Goal: Navigation & Orientation: Find specific page/section

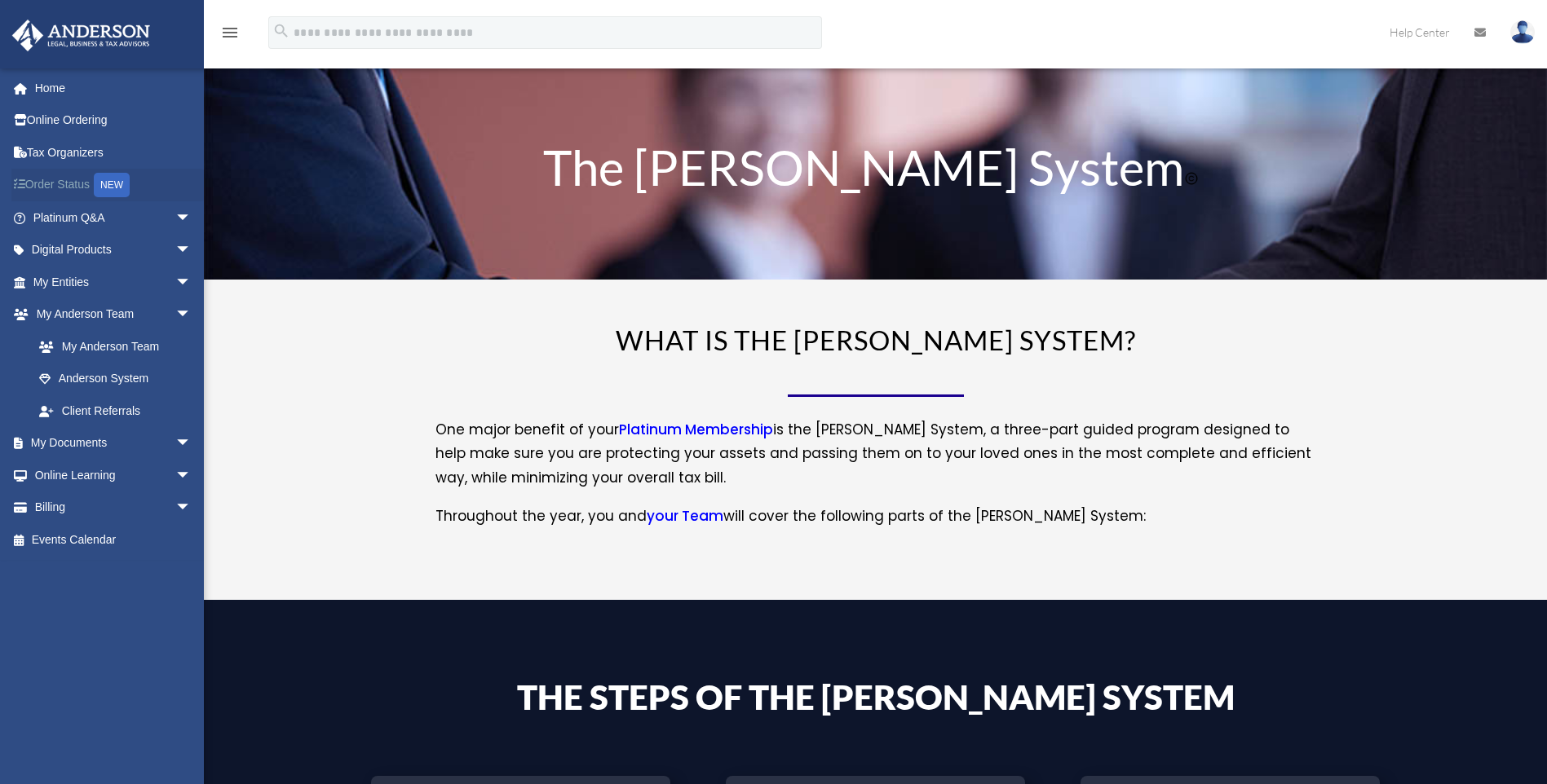
click at [61, 185] on link "Order Status NEW" at bounding box center [114, 185] width 205 height 34
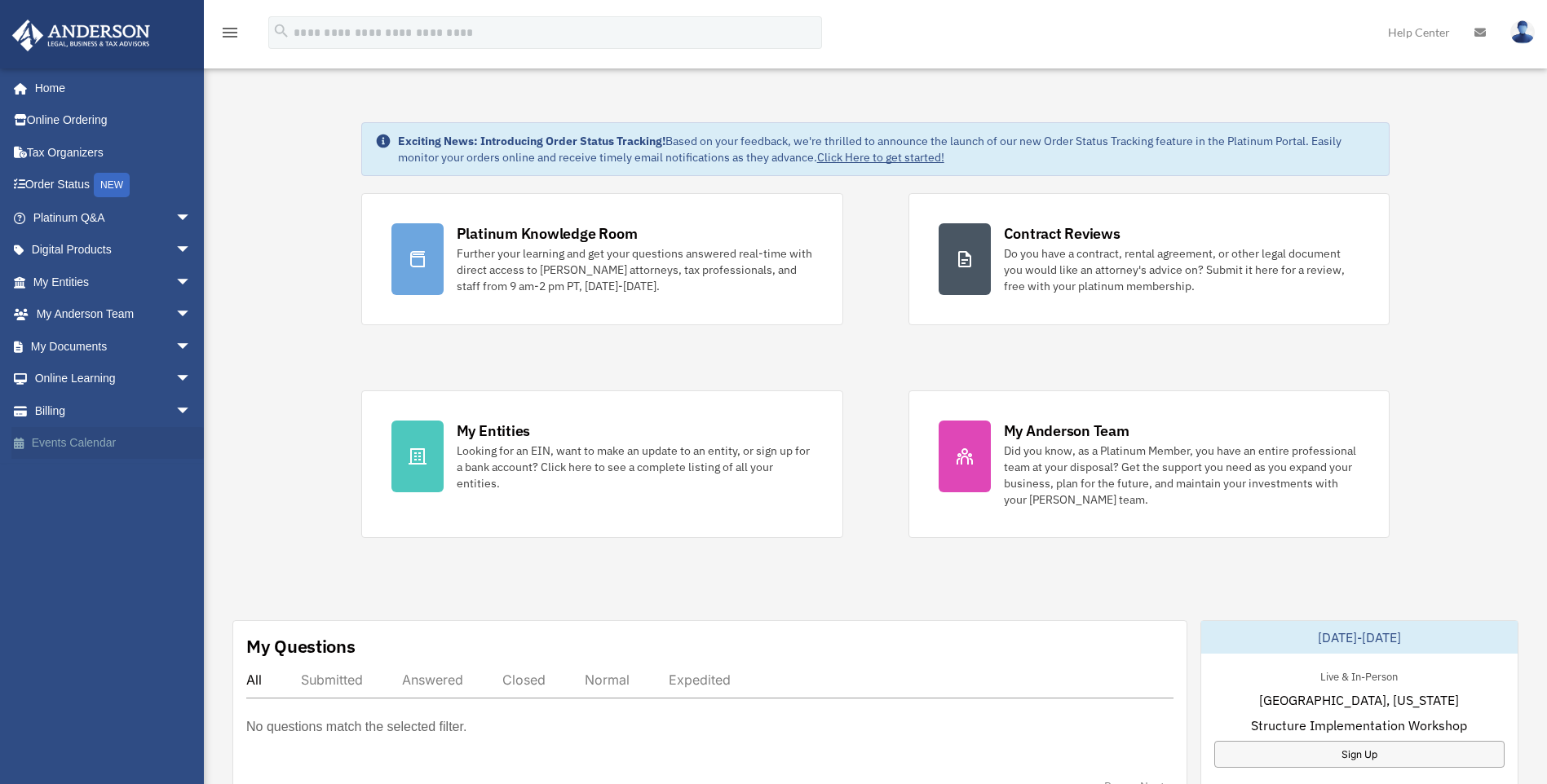
click at [50, 445] on link "Events Calendar" at bounding box center [114, 443] width 205 height 33
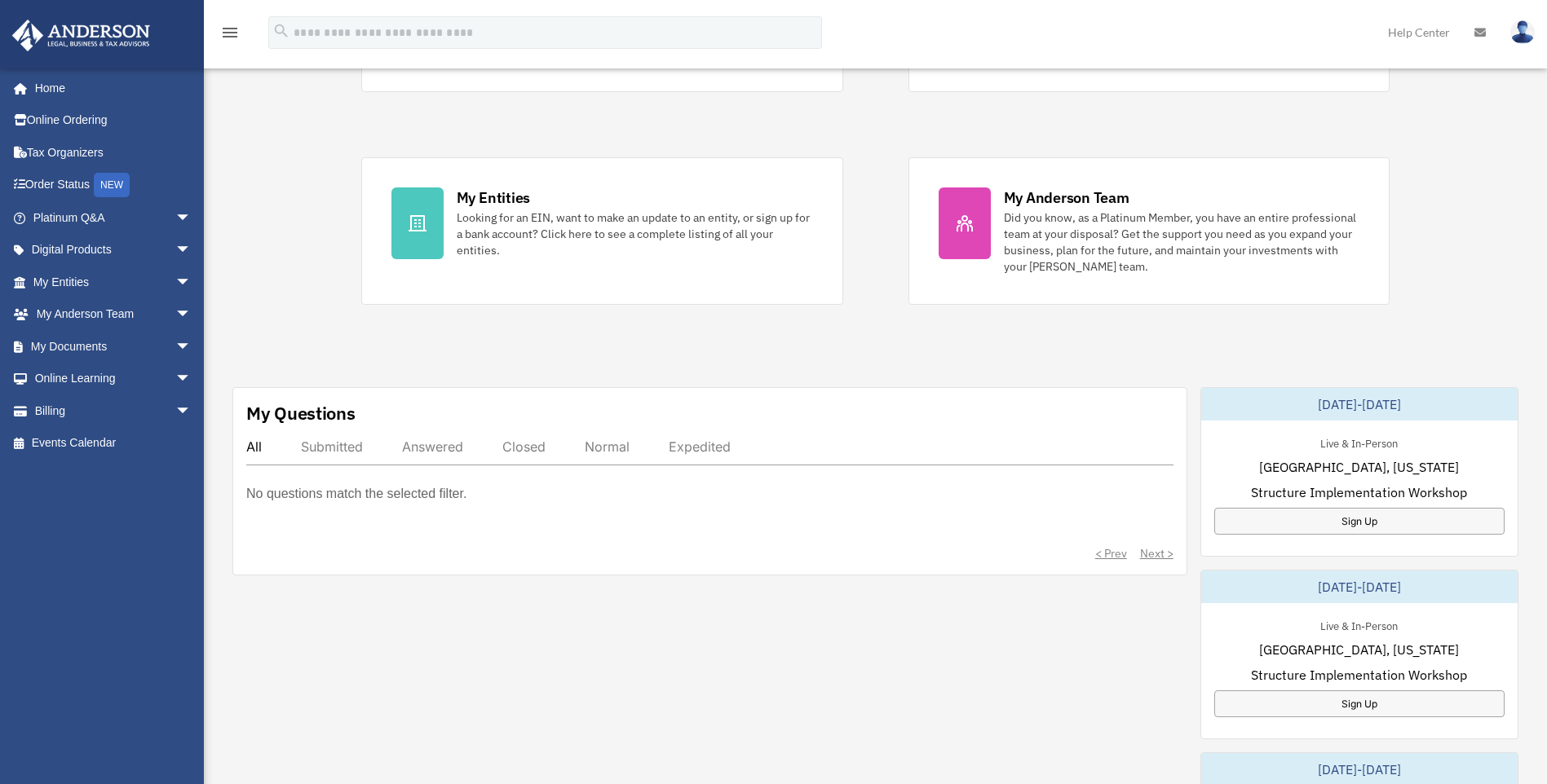
scroll to position [326, 0]
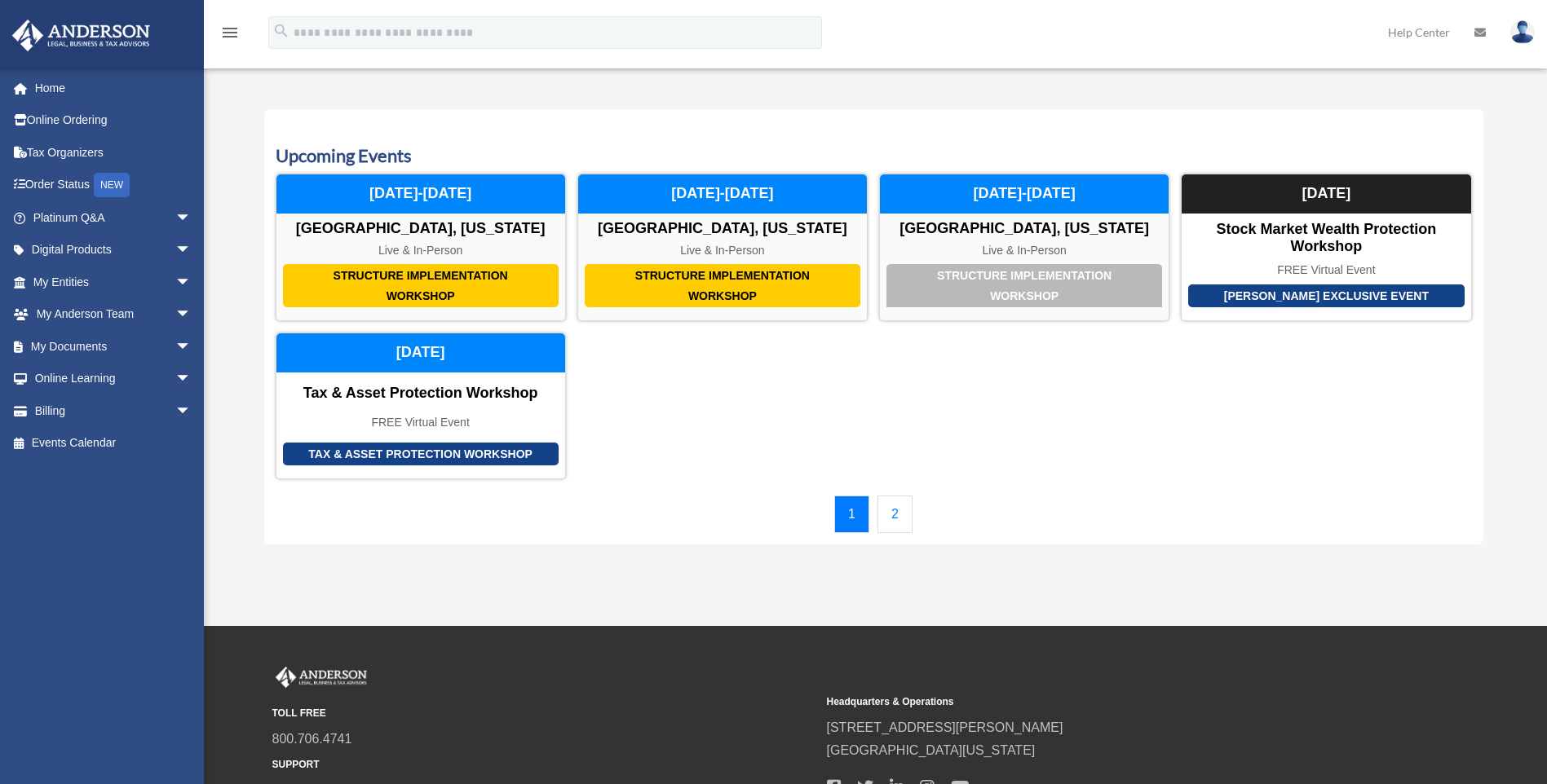
click at [893, 517] on link "2" at bounding box center [894, 515] width 35 height 38
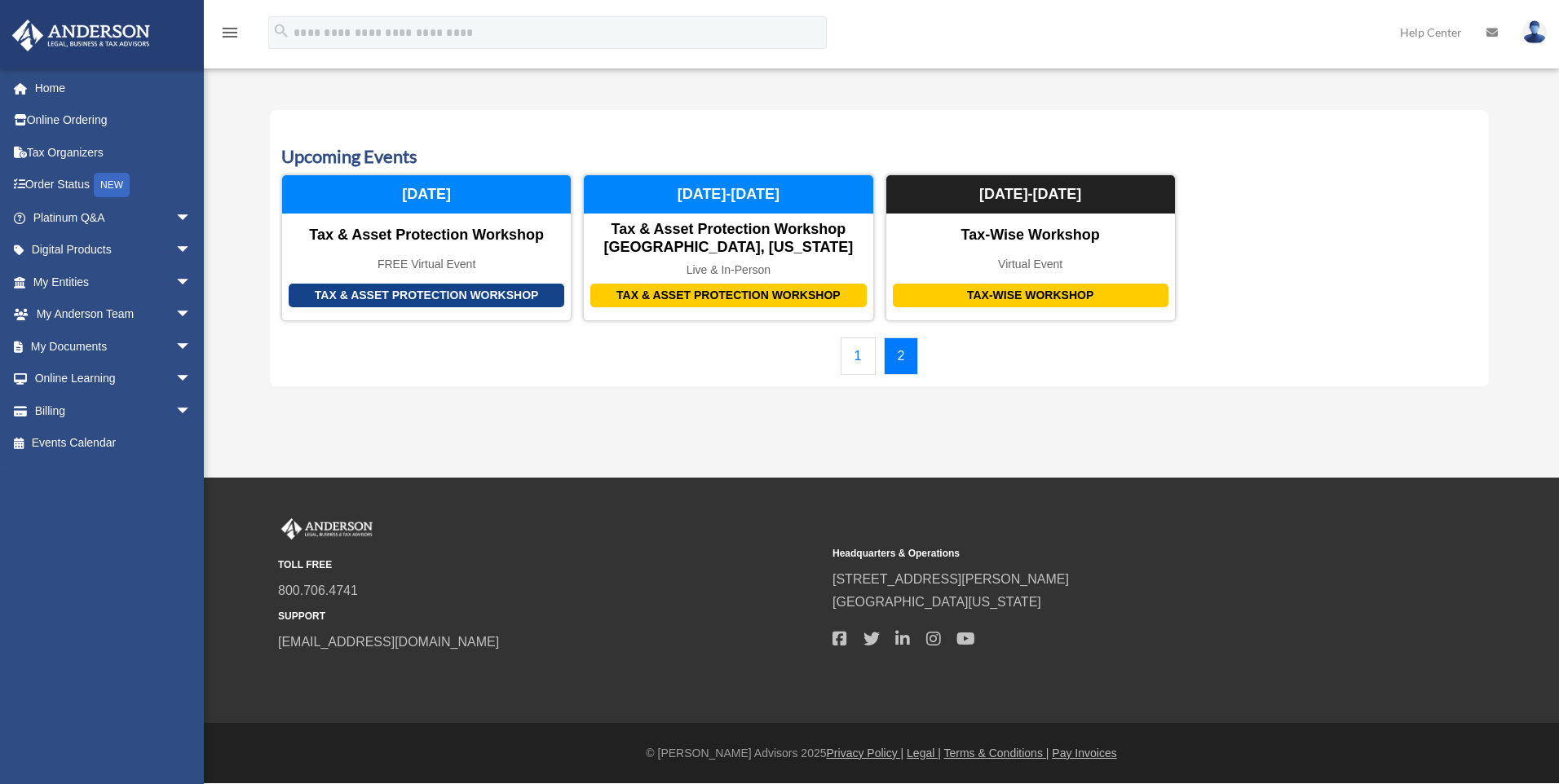
click at [869, 356] on link "1" at bounding box center [858, 356] width 35 height 38
